Goal: Information Seeking & Learning: Find specific fact

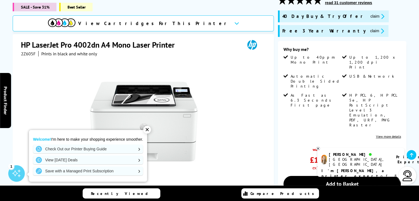
scroll to position [83, 0]
click at [175, 109] on img at bounding box center [144, 122] width 108 height 108
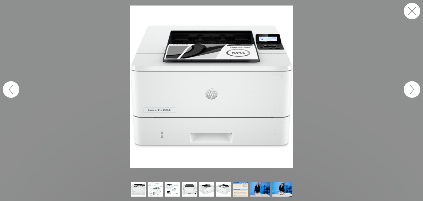
click at [204, 86] on img at bounding box center [211, 87] width 163 height 163
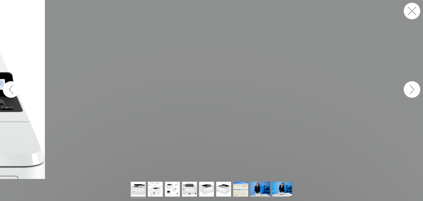
click at [413, 10] on button "button" at bounding box center [412, 11] width 17 height 17
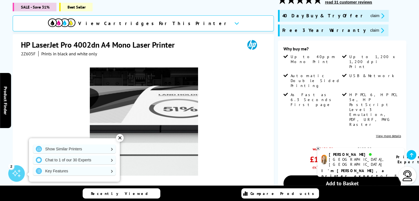
click at [155, 98] on img at bounding box center [144, 122] width 108 height 108
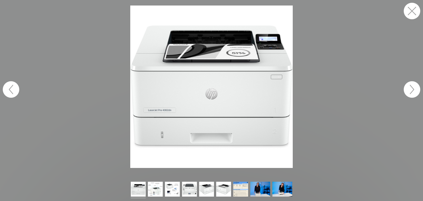
click at [409, 10] on button "button" at bounding box center [412, 11] width 17 height 17
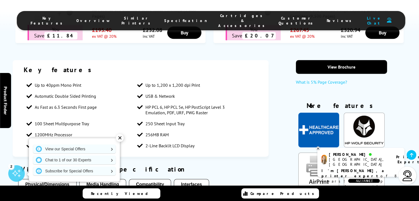
scroll to position [414, 0]
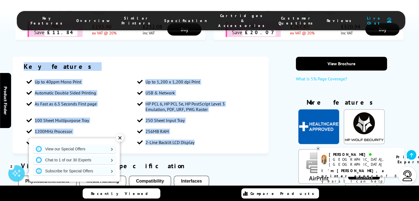
drag, startPoint x: 25, startPoint y: 38, endPoint x: 208, endPoint y: 120, distance: 201.0
click at [208, 120] on div "Key features Up to 40ppm Mono Print Up to 1,200 x 1,200 dpi Print Automatic Dou…" at bounding box center [141, 105] width 256 height 97
copy div "Key features Up to 40ppm Mono Print Up to 1,200 x 1,200 dpi Print Automatic Dou…"
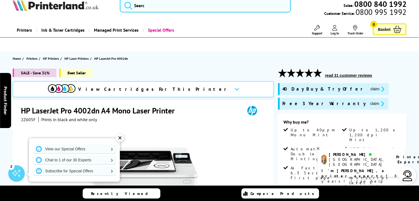
scroll to position [0, 0]
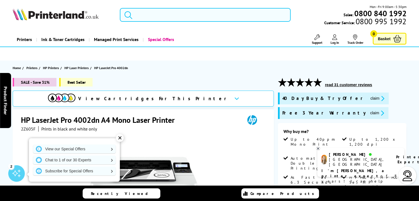
click at [161, 15] on input "search" at bounding box center [205, 15] width 171 height 14
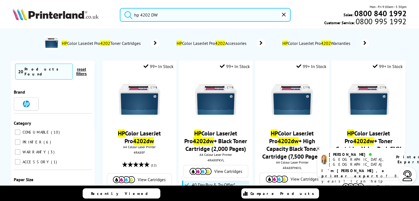
type input "hp 4202 DW"
click at [120, 8] on button "submit" at bounding box center [127, 14] width 14 height 12
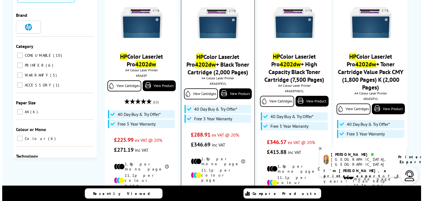
scroll to position [110, 0]
